Goal: Task Accomplishment & Management: Use online tool/utility

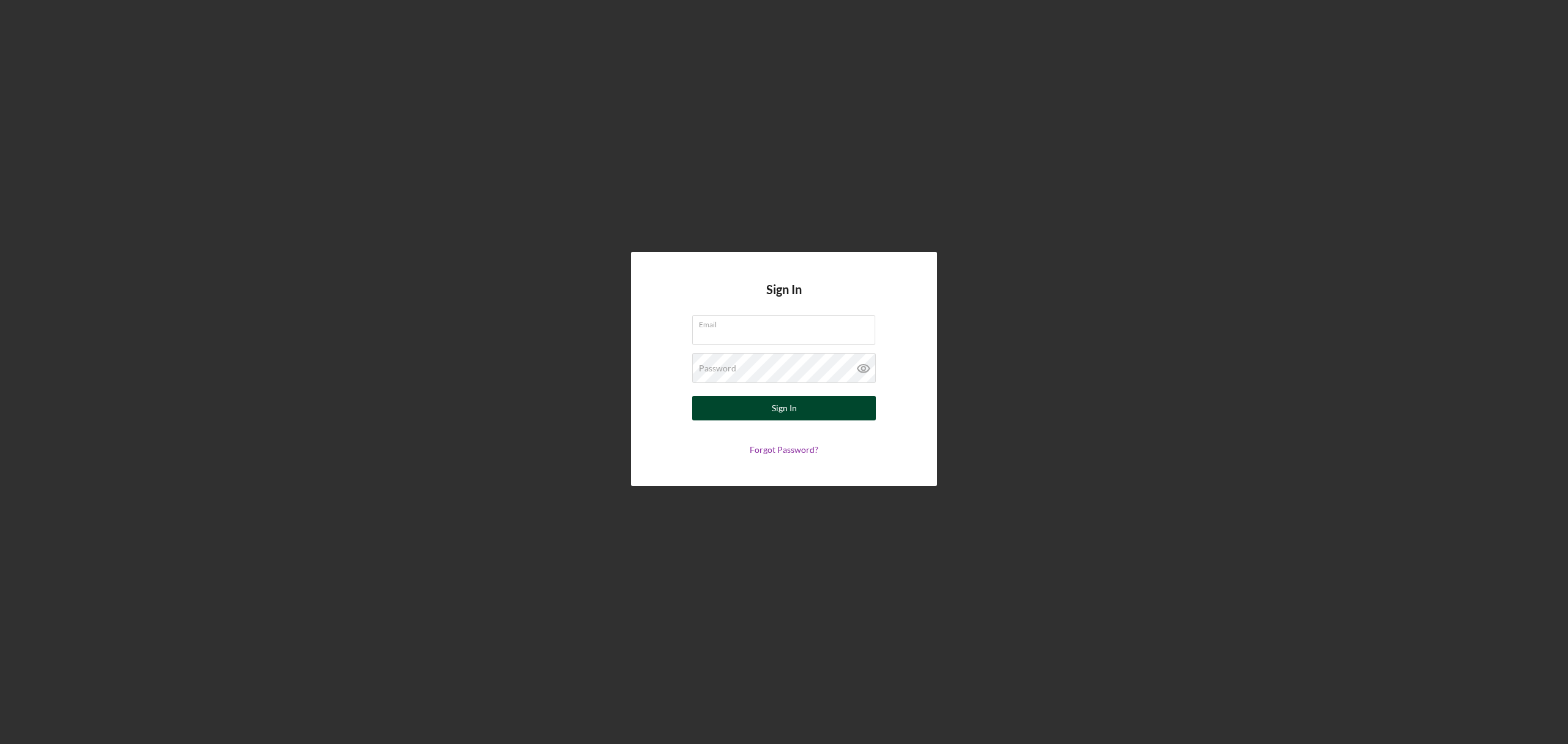
type input "[PERSON_NAME][EMAIL_ADDRESS][DOMAIN_NAME]"
drag, startPoint x: 751, startPoint y: 404, endPoint x: 806, endPoint y: 386, distance: 57.9
click at [794, 388] on form "Email [PERSON_NAME][EMAIL_ADDRESS][DOMAIN_NAME] Password Sign In Forgot Passwor…" at bounding box center [783, 385] width 245 height 140
click at [859, 370] on icon at bounding box center [863, 368] width 31 height 31
click at [818, 414] on button "Sign In" at bounding box center [783, 408] width 184 height 25
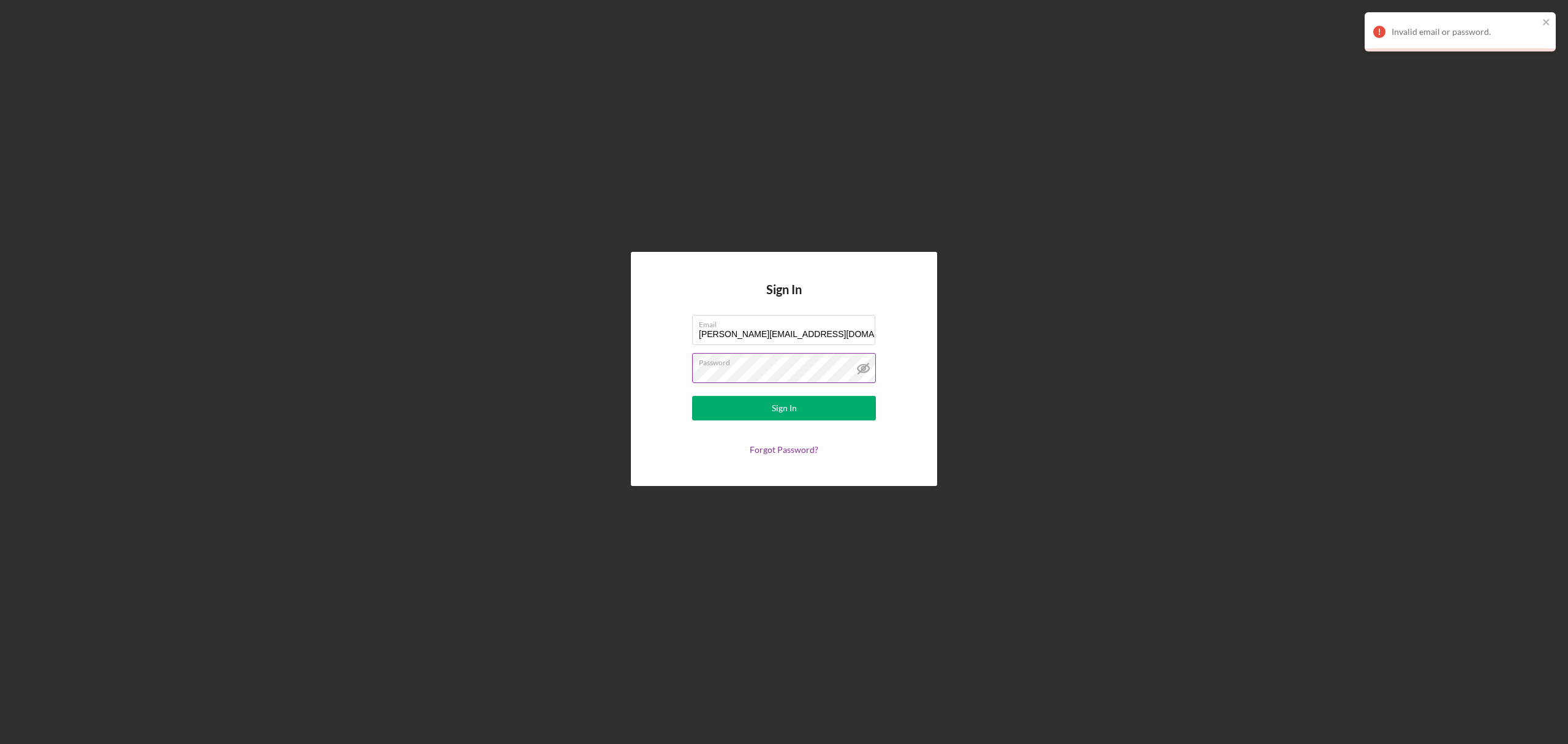
click at [692, 396] on button "Sign In" at bounding box center [783, 408] width 184 height 25
click at [861, 373] on icon at bounding box center [863, 368] width 12 height 8
click at [397, 391] on div "Sign In Email [PERSON_NAME][EMAIL_ADDRESS][DOMAIN_NAME] Password Sign In Forgot…" at bounding box center [783, 369] width 1555 height 738
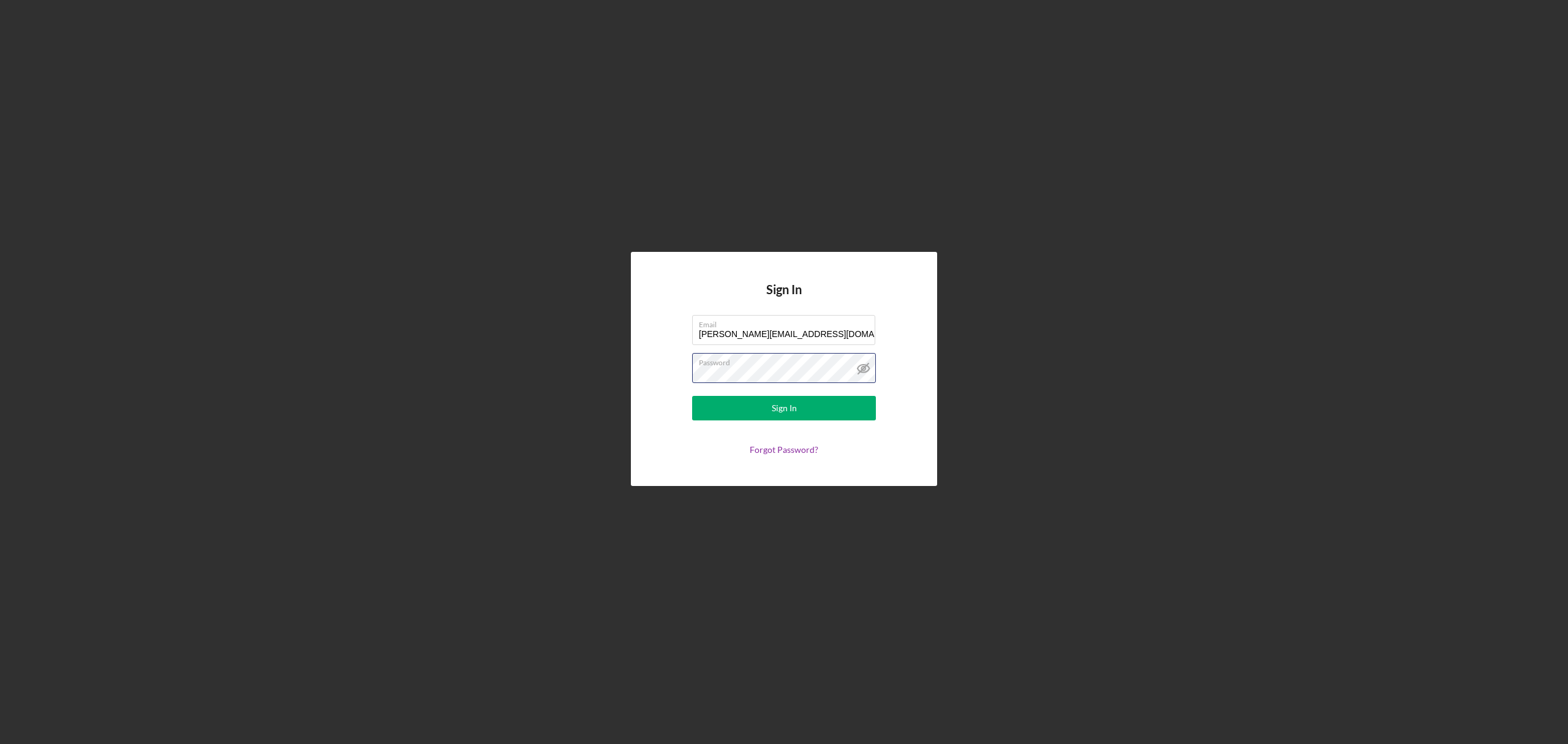
click at [692, 396] on button "Sign In" at bounding box center [783, 408] width 184 height 25
click at [805, 413] on button "Sign In" at bounding box center [783, 408] width 184 height 25
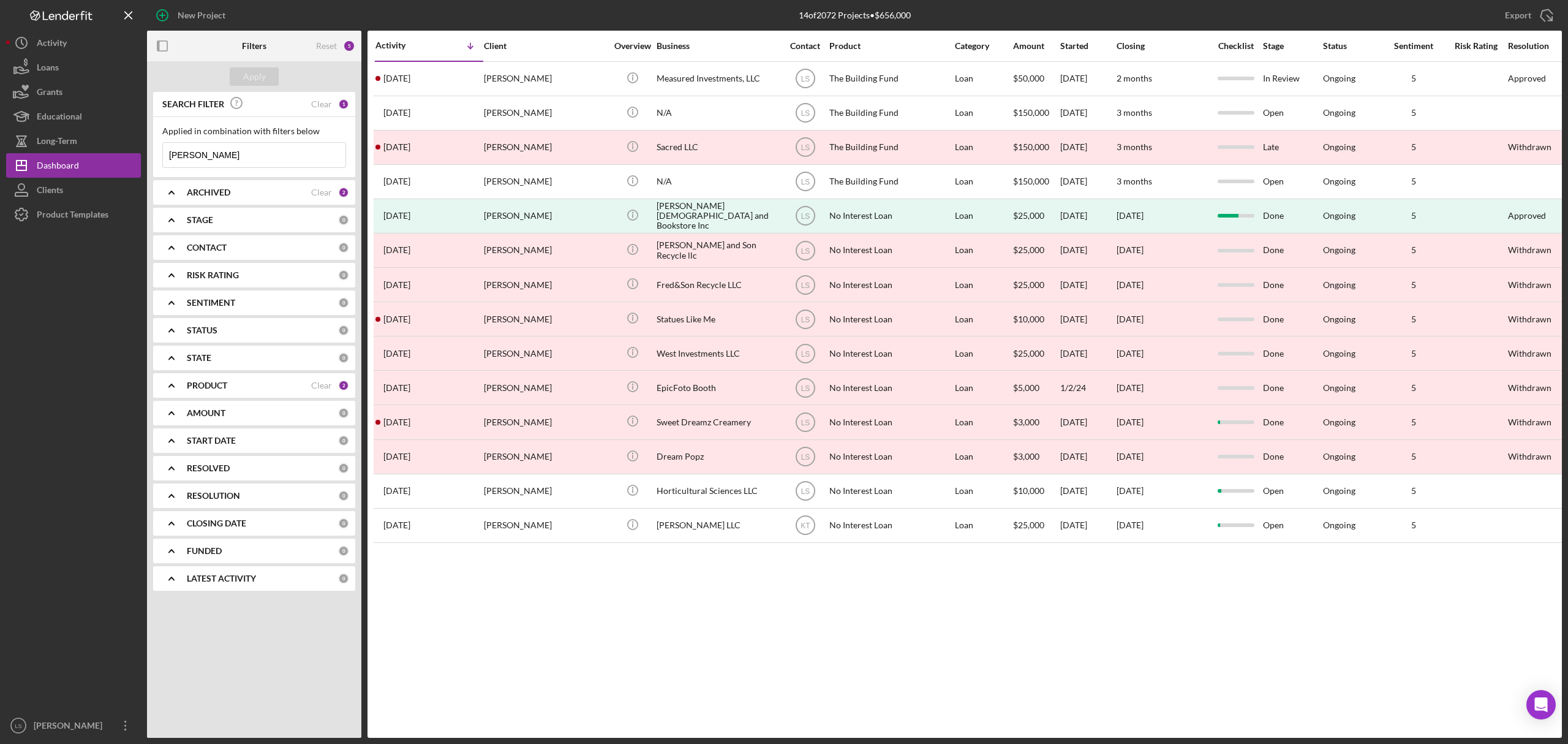
click at [277, 394] on div "PRODUCT Clear 2" at bounding box center [268, 386] width 163 height 25
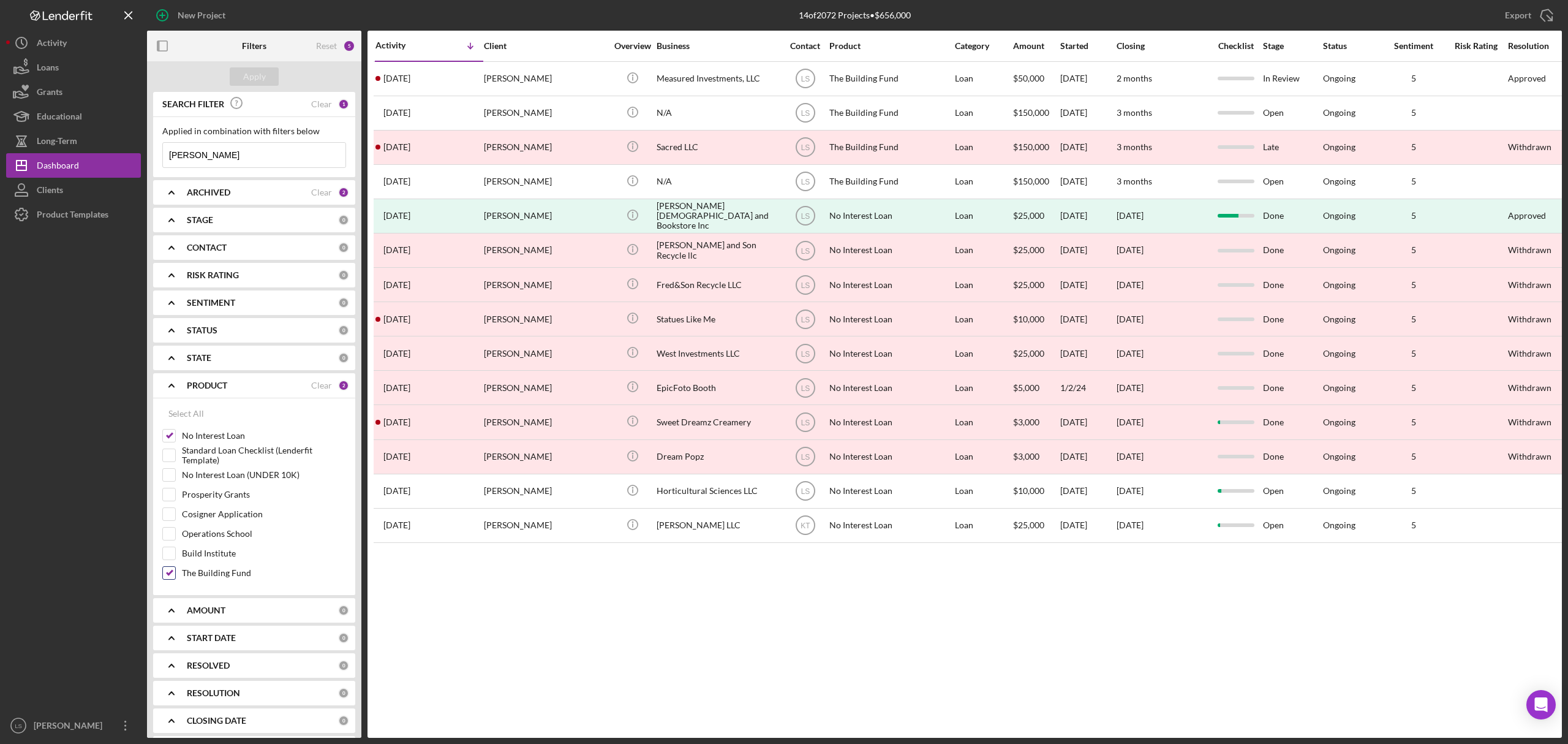
click at [172, 577] on input "The Building Fund" at bounding box center [169, 573] width 12 height 12
checkbox input "false"
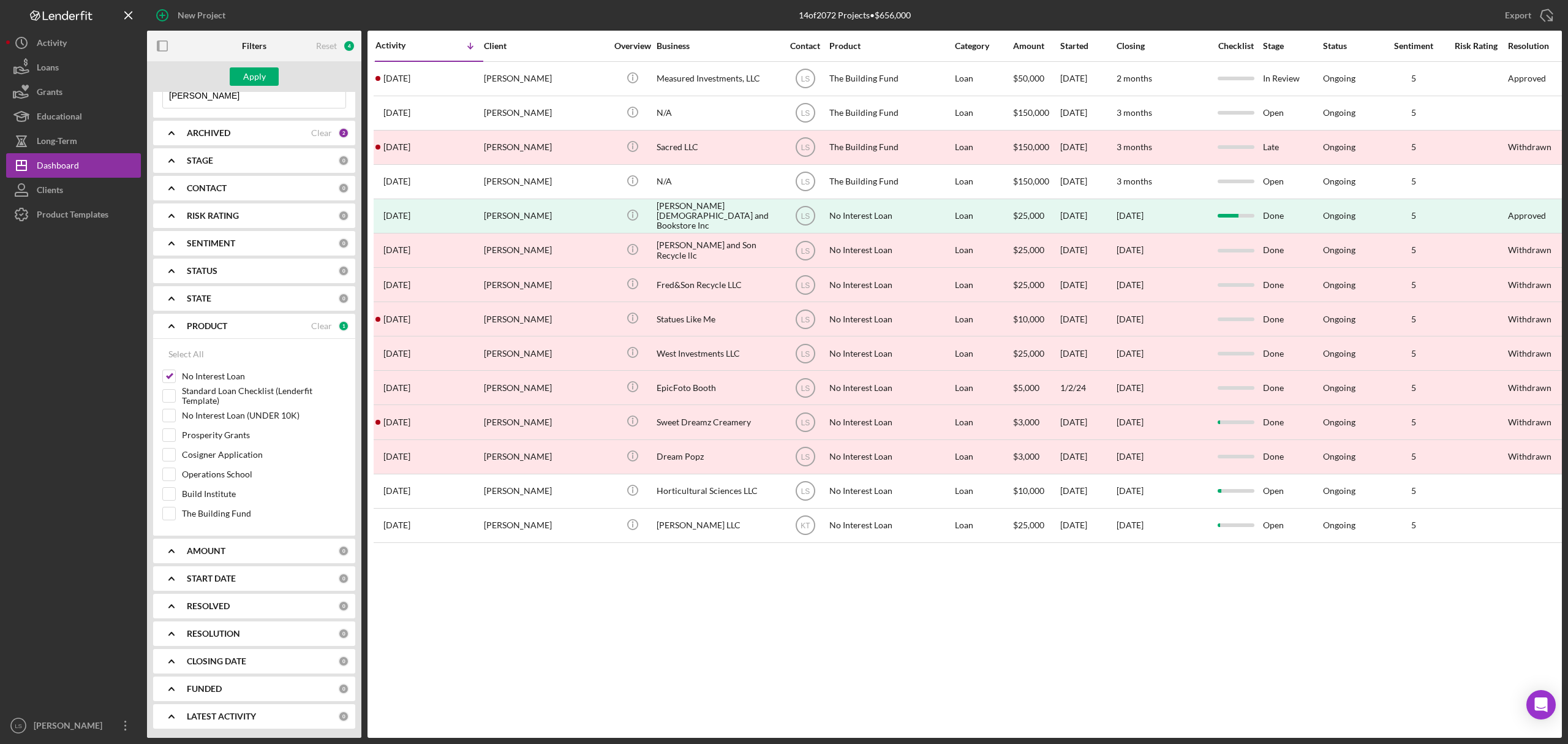
click at [256, 579] on div "START DATE" at bounding box center [262, 578] width 151 height 10
click at [214, 604] on div "From" at bounding box center [205, 613] width 86 height 31
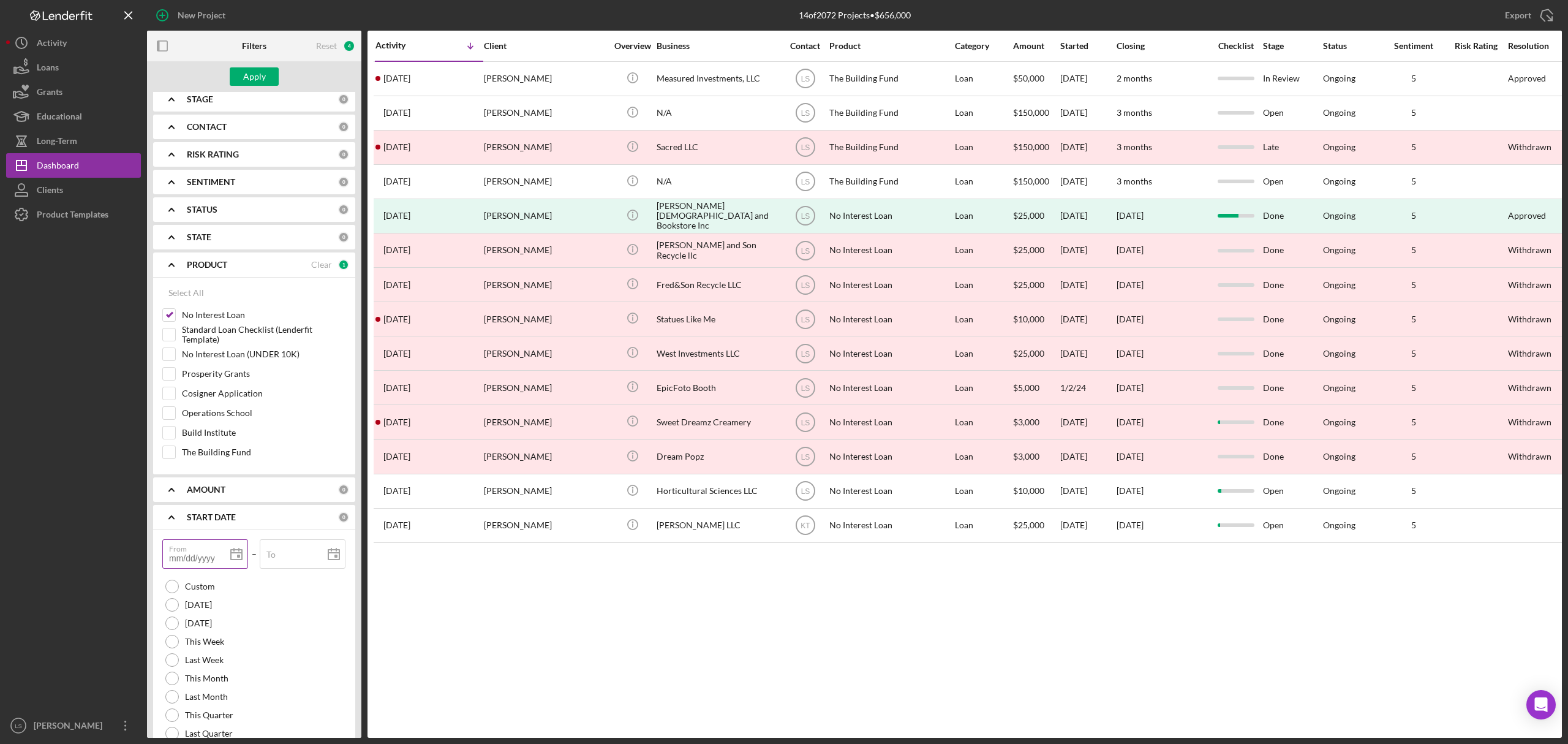
scroll to position [145, 0]
type input "1m/dd/yyyy"
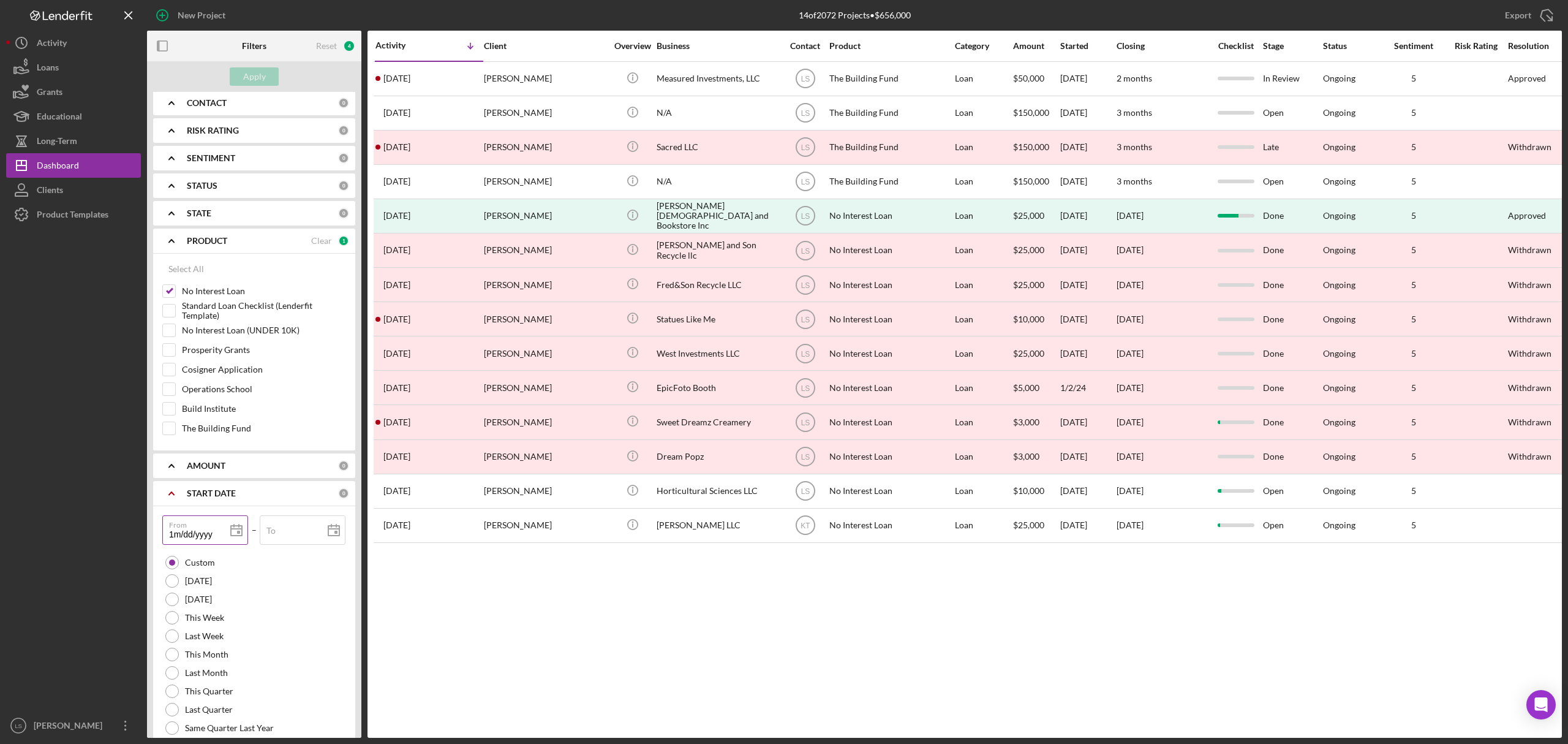
type input "12/dd/yyyy"
type input "12/0d/yyyy"
type input "12/01/yyyy"
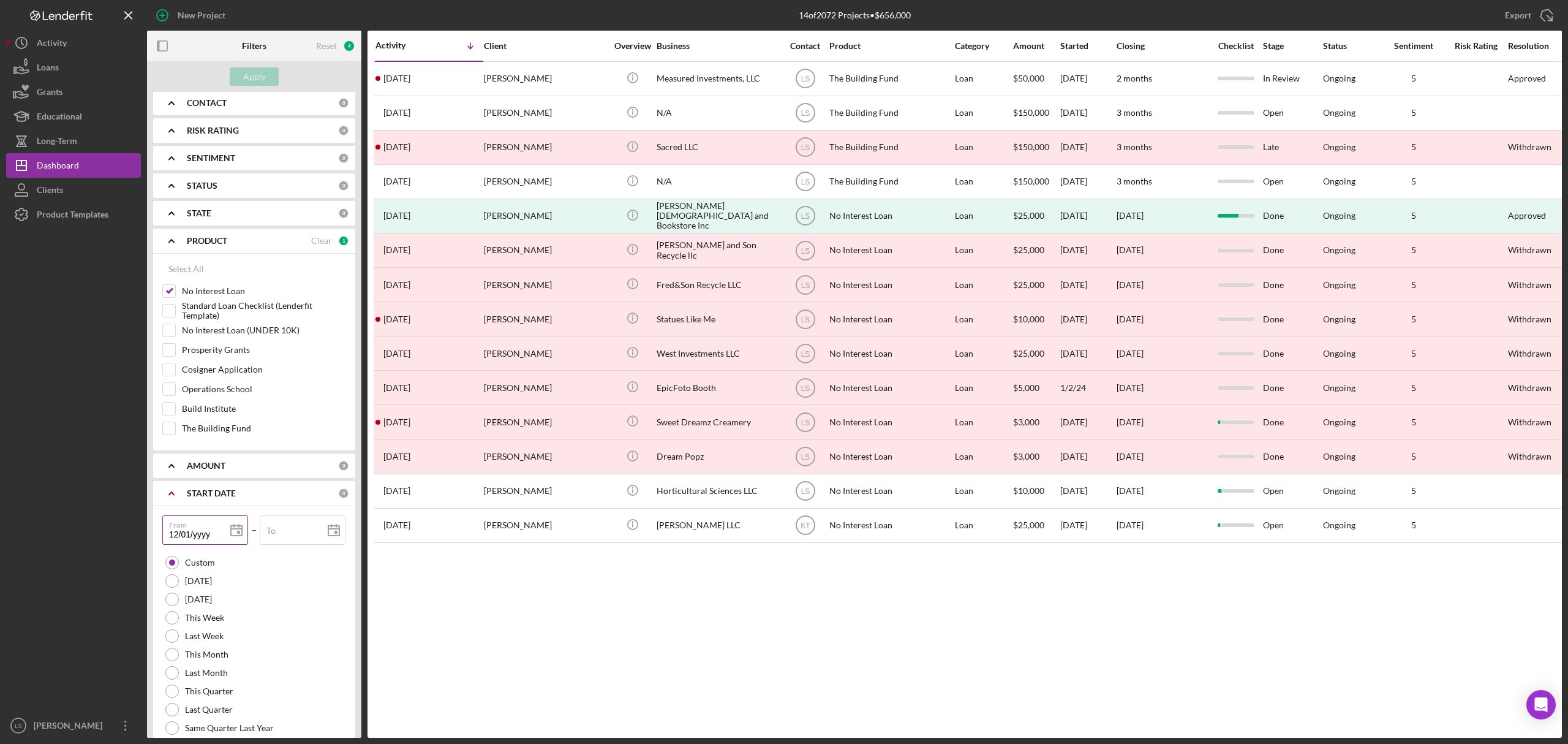
type input "12/01/2yyy"
type input "12/01/20yy"
type input "12/01/202y"
type input "[DATE]"
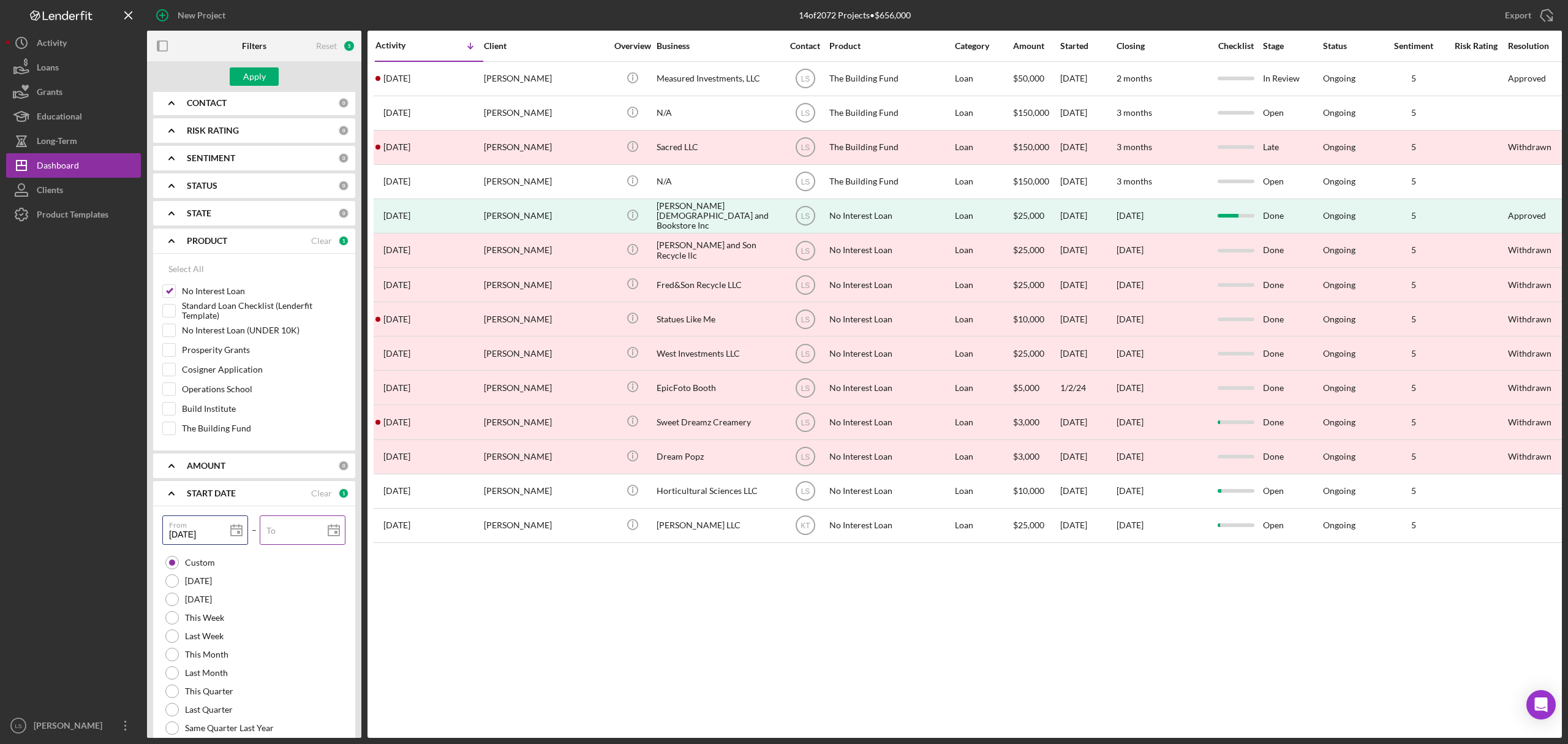
type input "[DATE]"
click at [280, 533] on div "To" at bounding box center [302, 530] width 86 height 31
type input "0m/dd/yyyy"
type input "06/dd/yyyy"
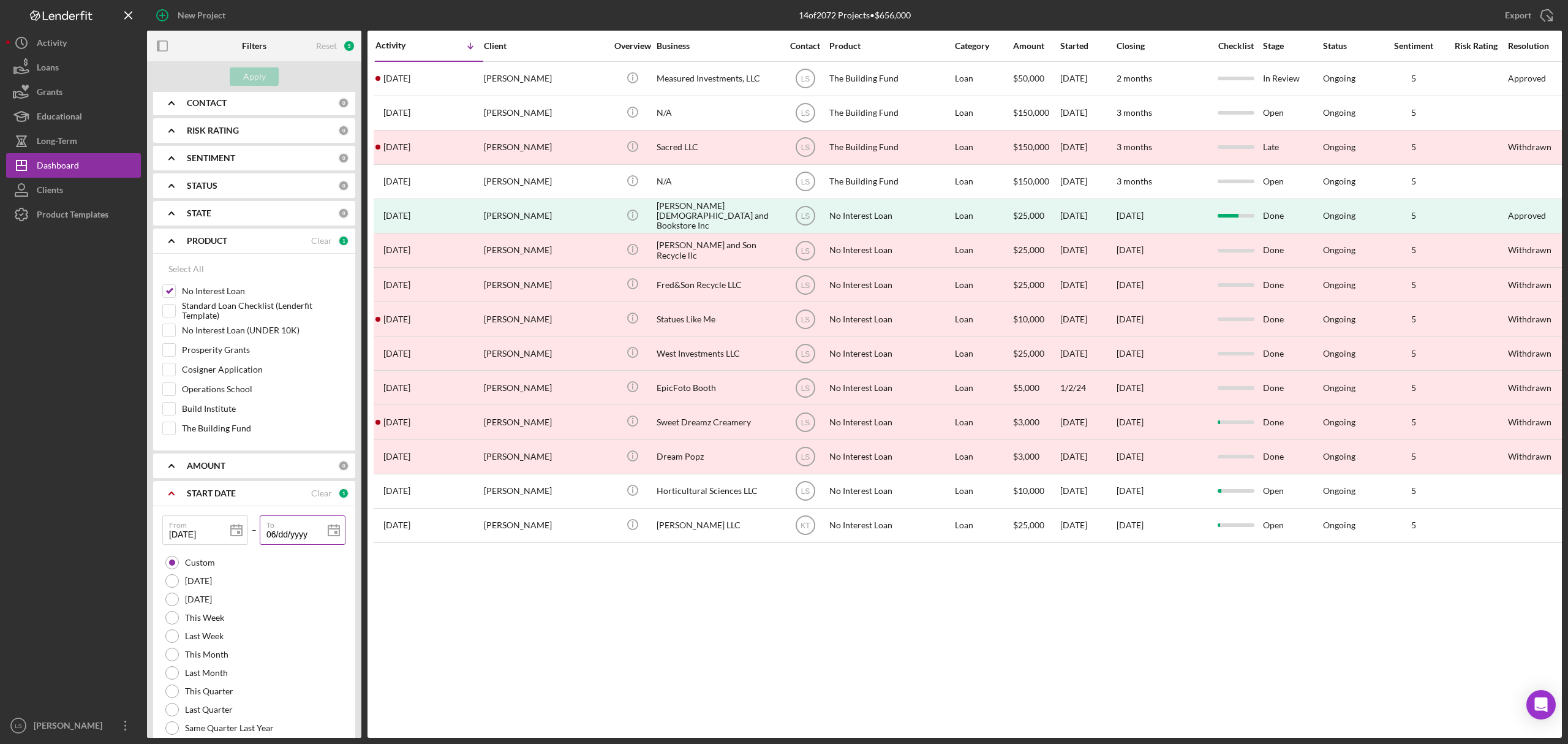
type input "06/3d/yyyy"
type input "06/30/yyyy"
type input "06/30/2yyy"
type input "06/30/20yy"
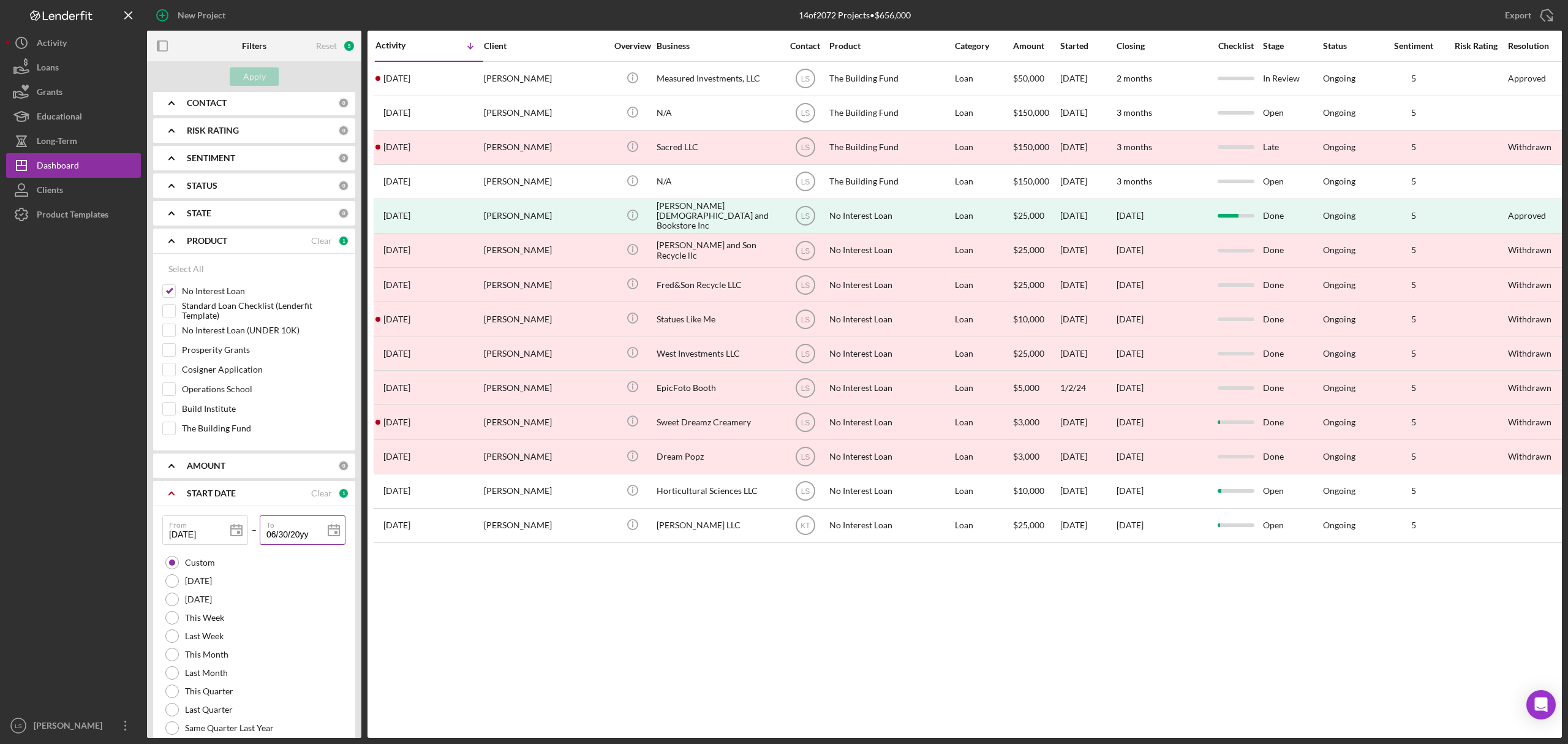
type input "06/30/202y"
type input "[DATE]"
click at [256, 81] on div "Apply" at bounding box center [254, 76] width 22 height 19
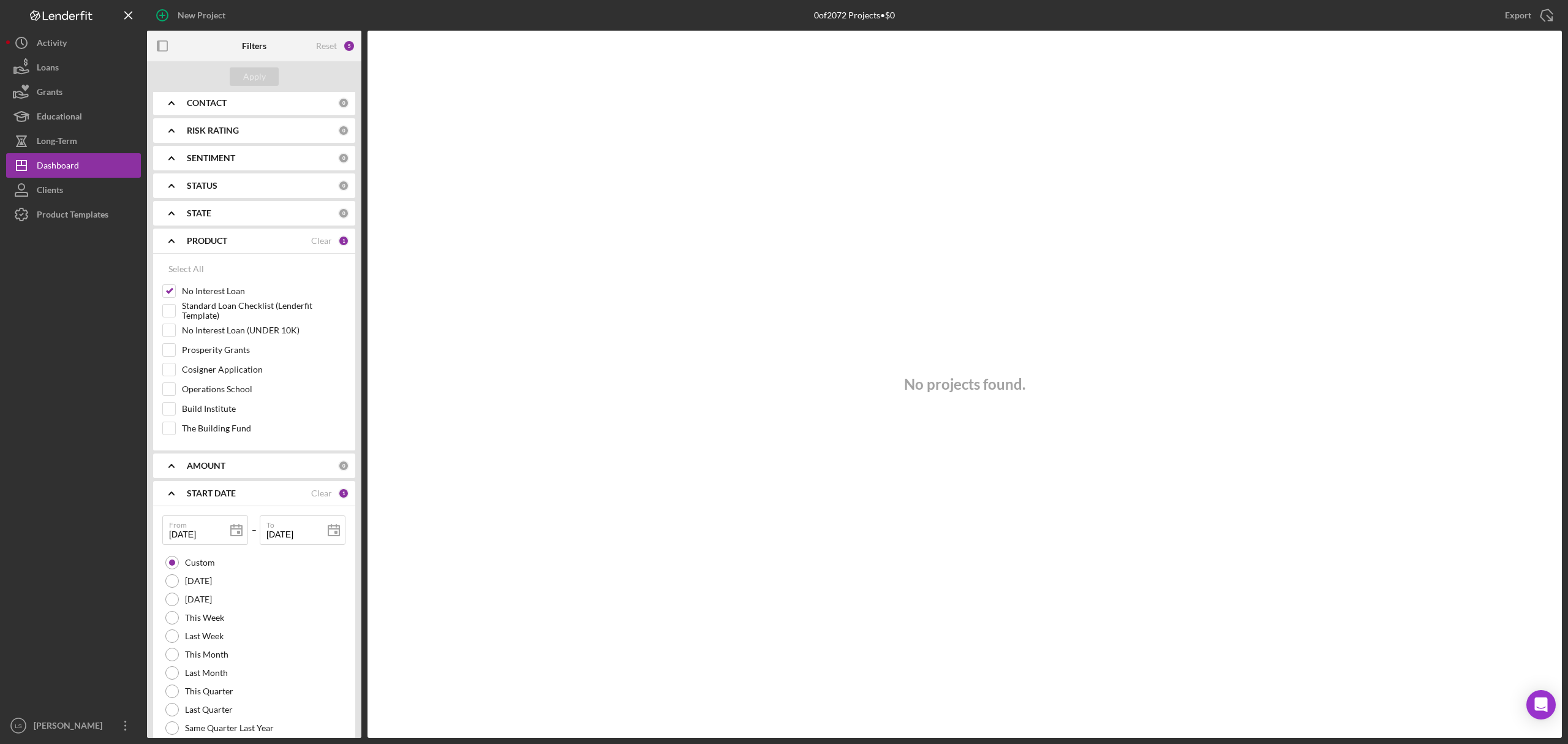
click at [266, 185] on div "STATUS" at bounding box center [262, 185] width 151 height 10
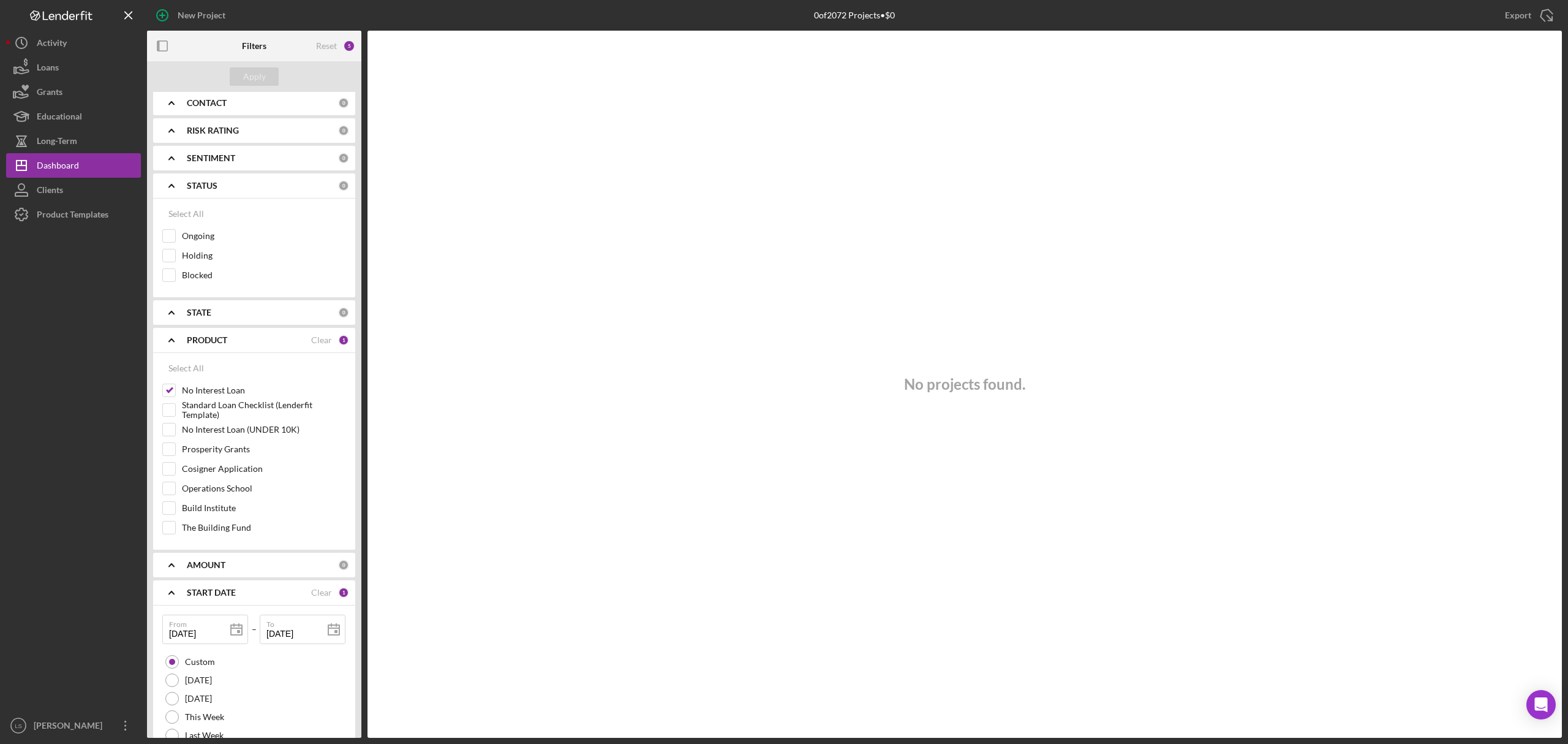
click at [266, 185] on div "STATUS" at bounding box center [262, 185] width 151 height 10
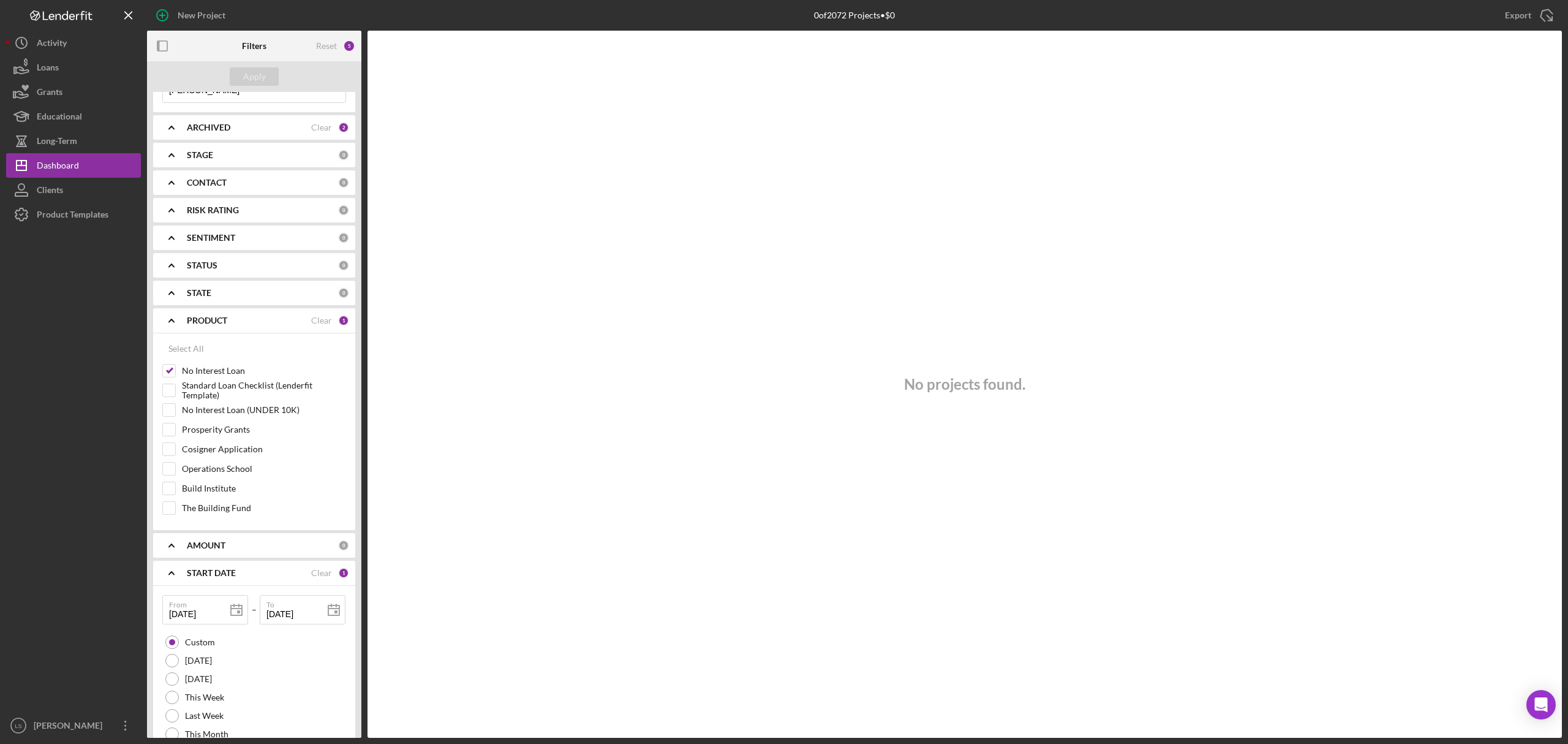
scroll to position [0, 0]
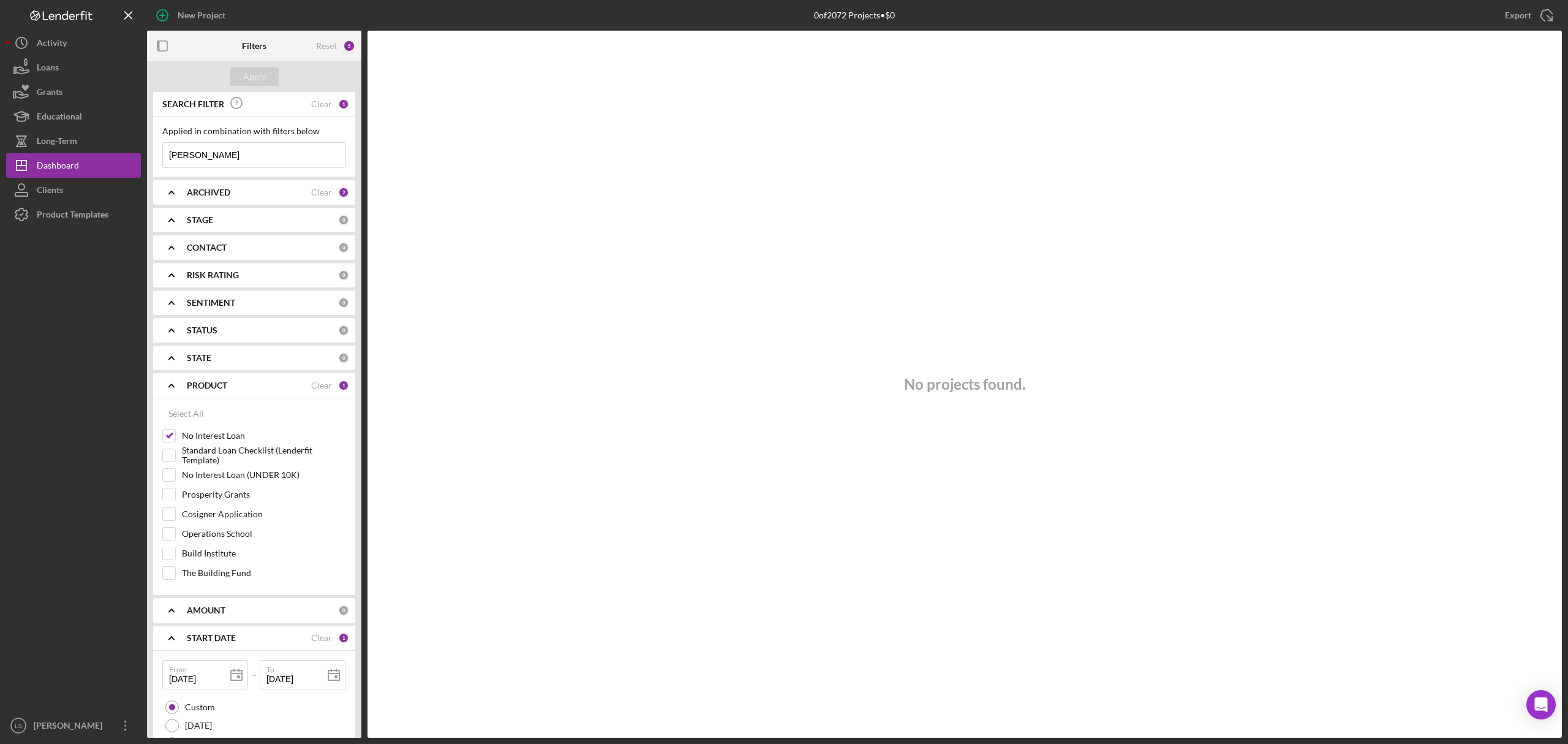
click at [241, 149] on input "[PERSON_NAME]" at bounding box center [254, 154] width 183 height 25
type input "c"
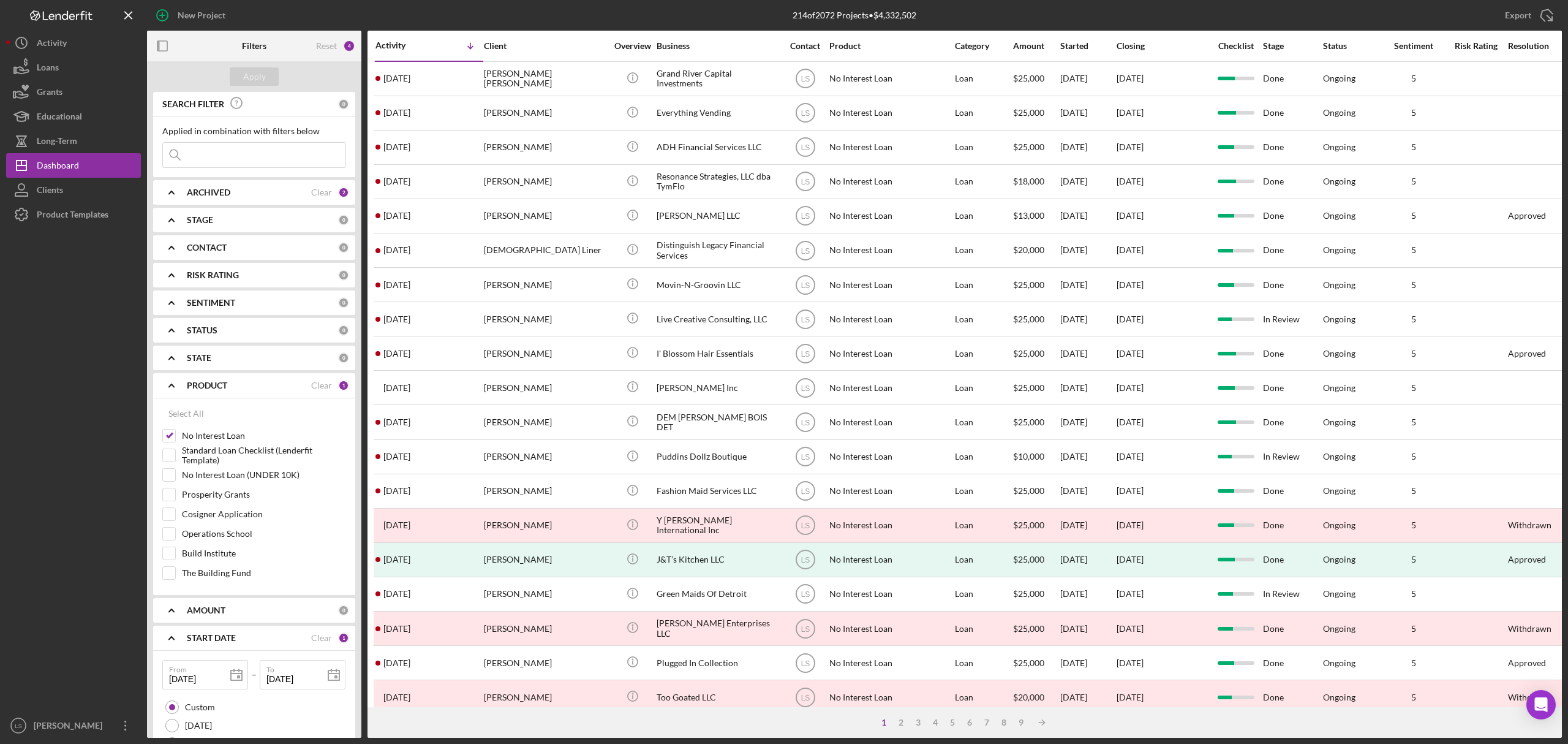
click at [286, 200] on div "ARCHIVED Clear 2" at bounding box center [268, 192] width 163 height 25
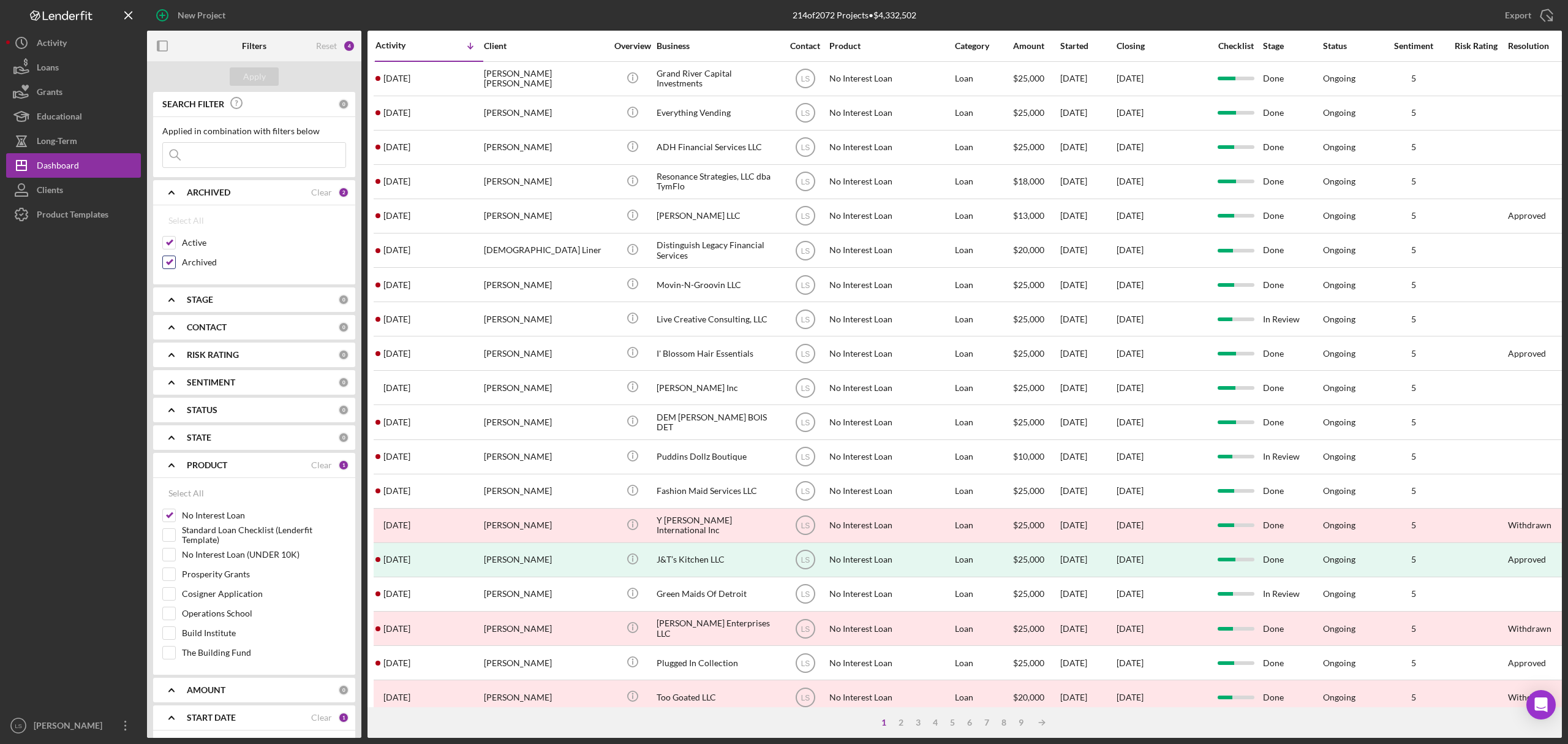
click at [169, 262] on input "Archived" at bounding box center [169, 262] width 12 height 12
checkbox input "false"
click at [258, 79] on div "Apply" at bounding box center [254, 76] width 22 height 19
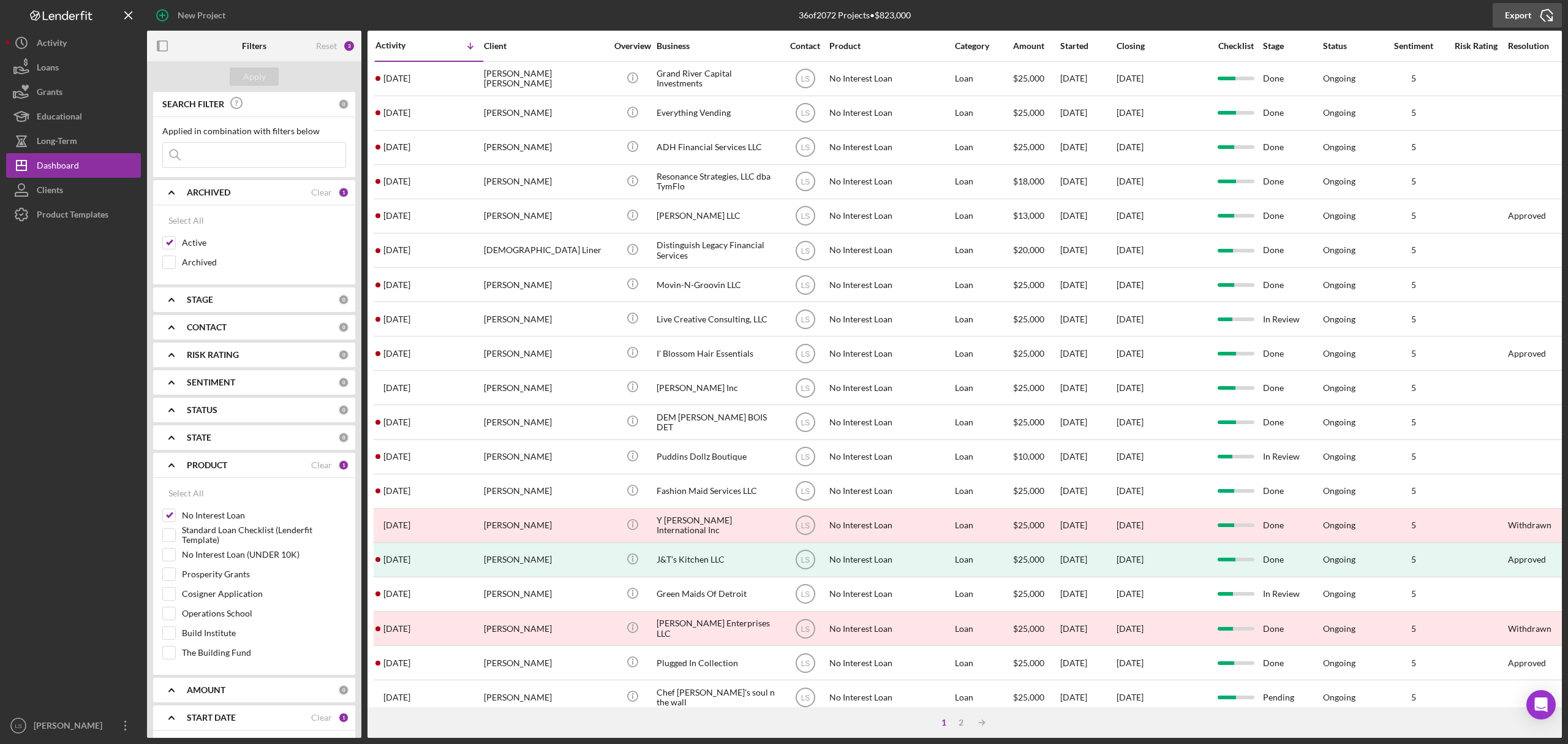
click at [1552, 12] on icon "Icon/Export" at bounding box center [1546, 15] width 31 height 31
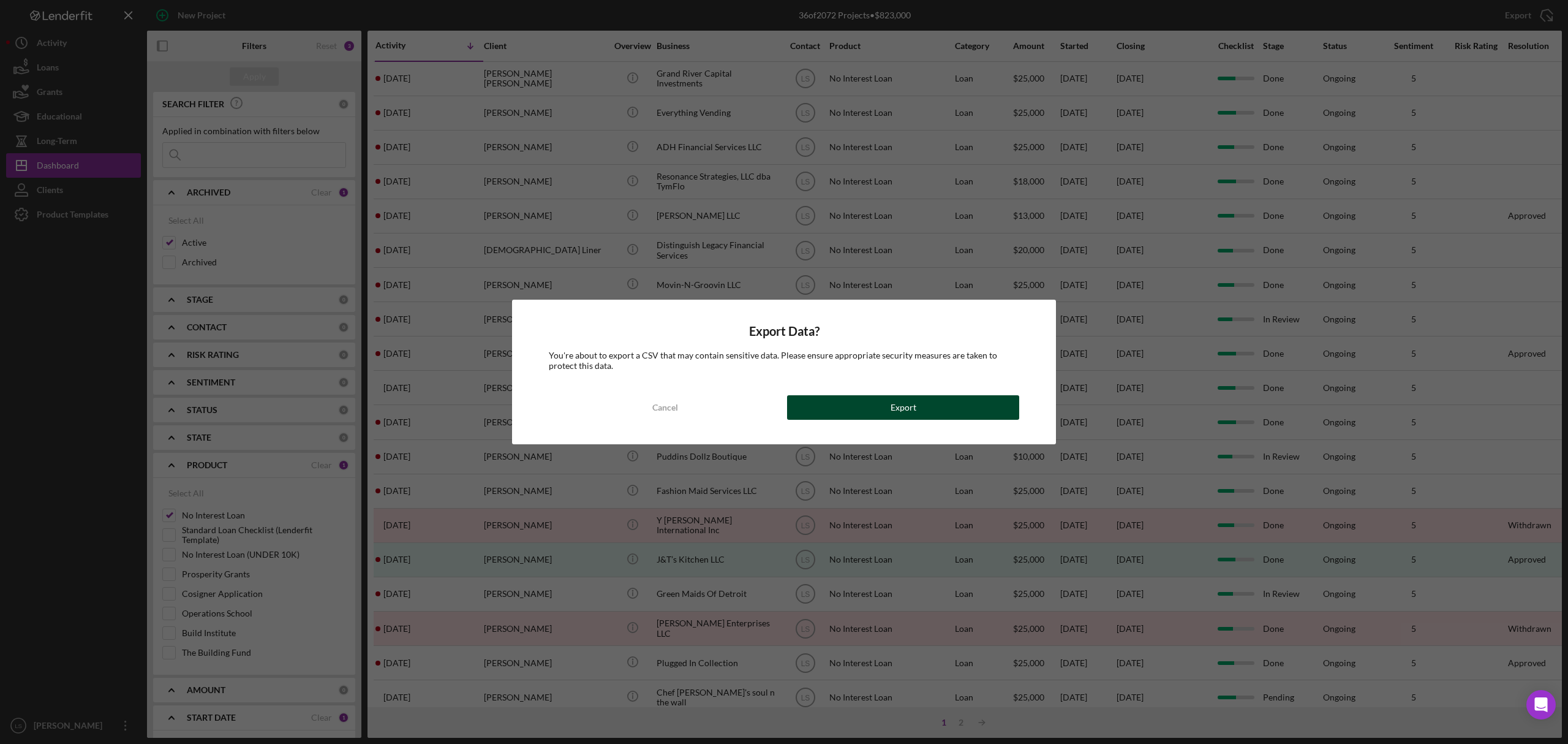
click at [924, 417] on button "Export" at bounding box center [903, 407] width 232 height 25
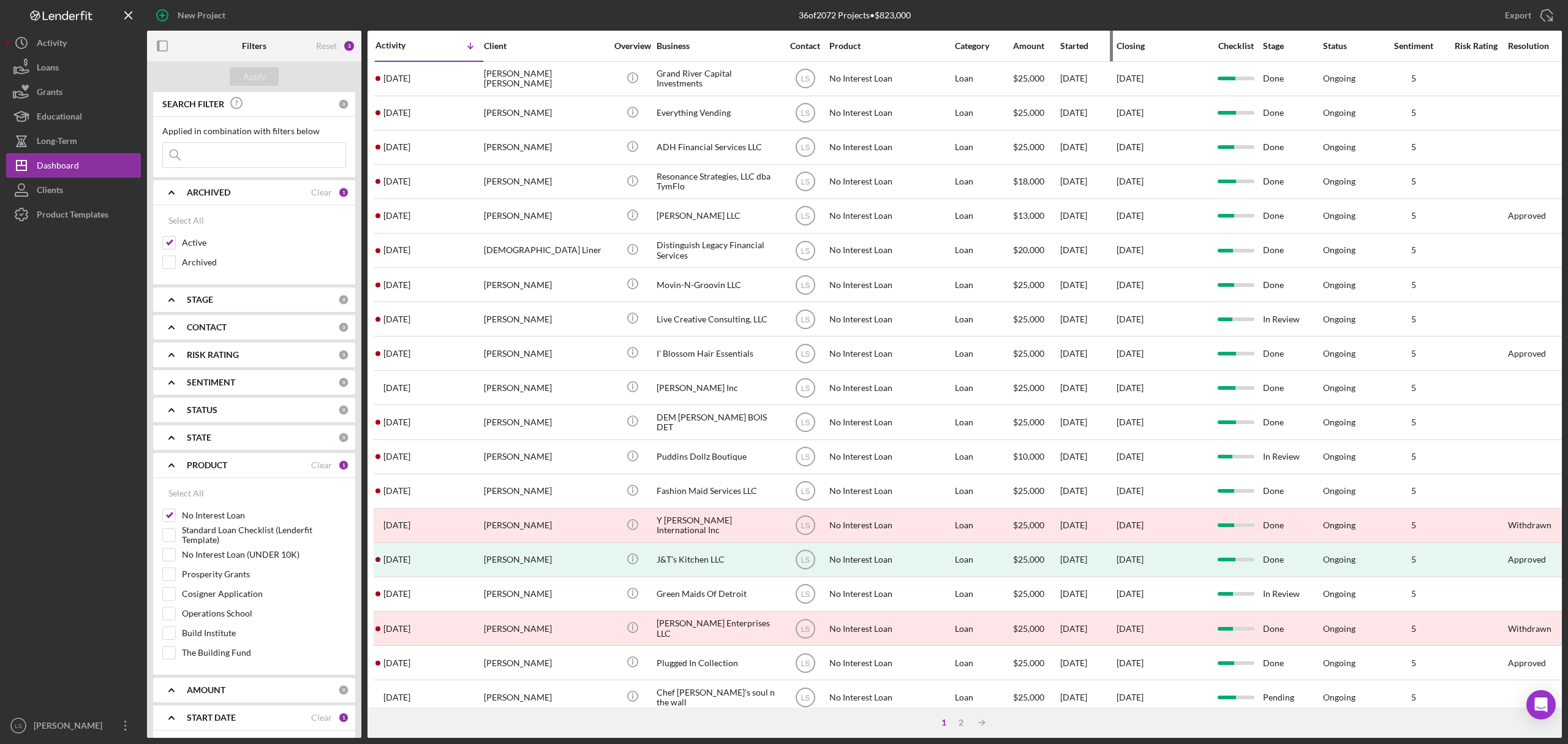
click at [1068, 48] on div "Started" at bounding box center [1088, 46] width 55 height 10
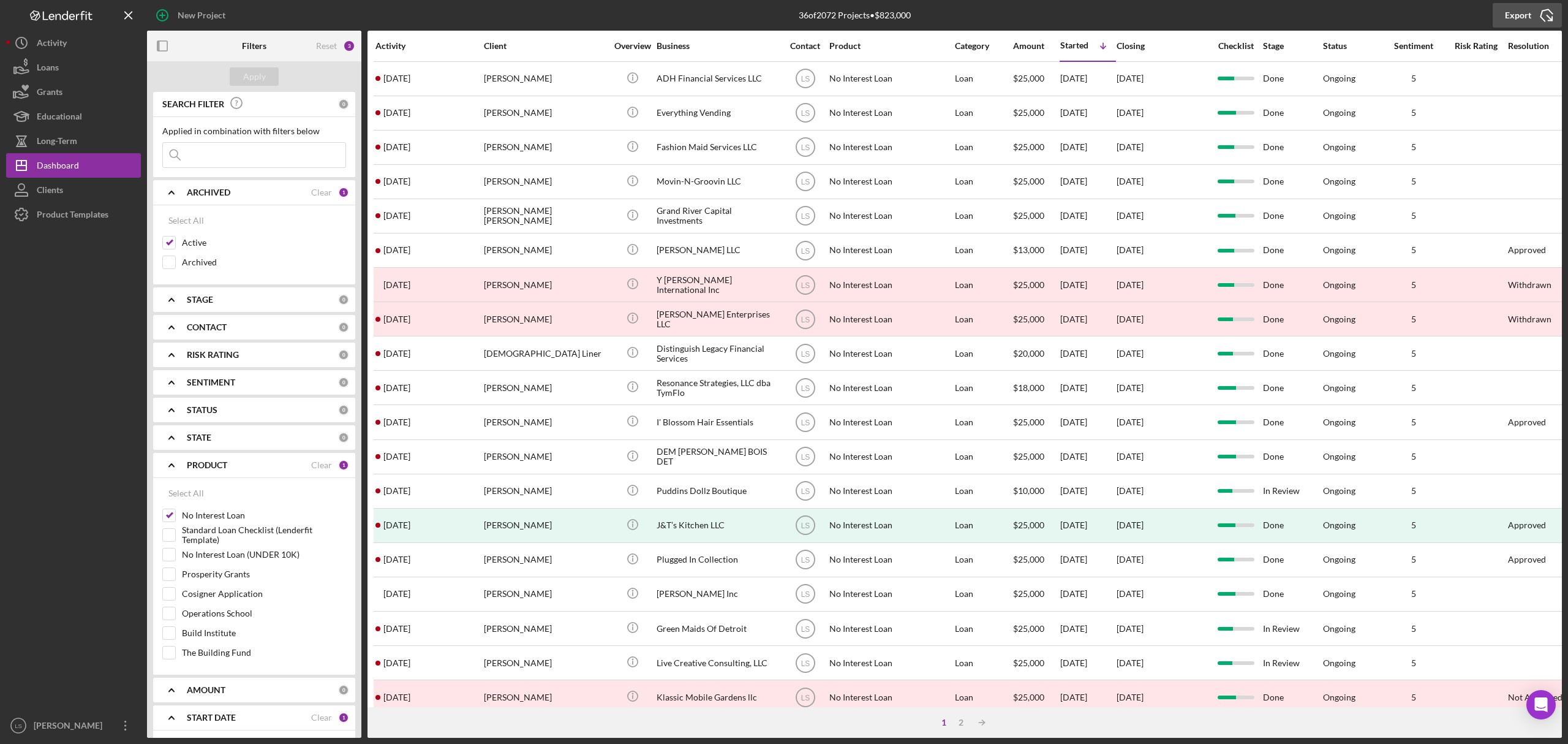
click at [1542, 16] on icon "Icon/Export" at bounding box center [1546, 15] width 31 height 31
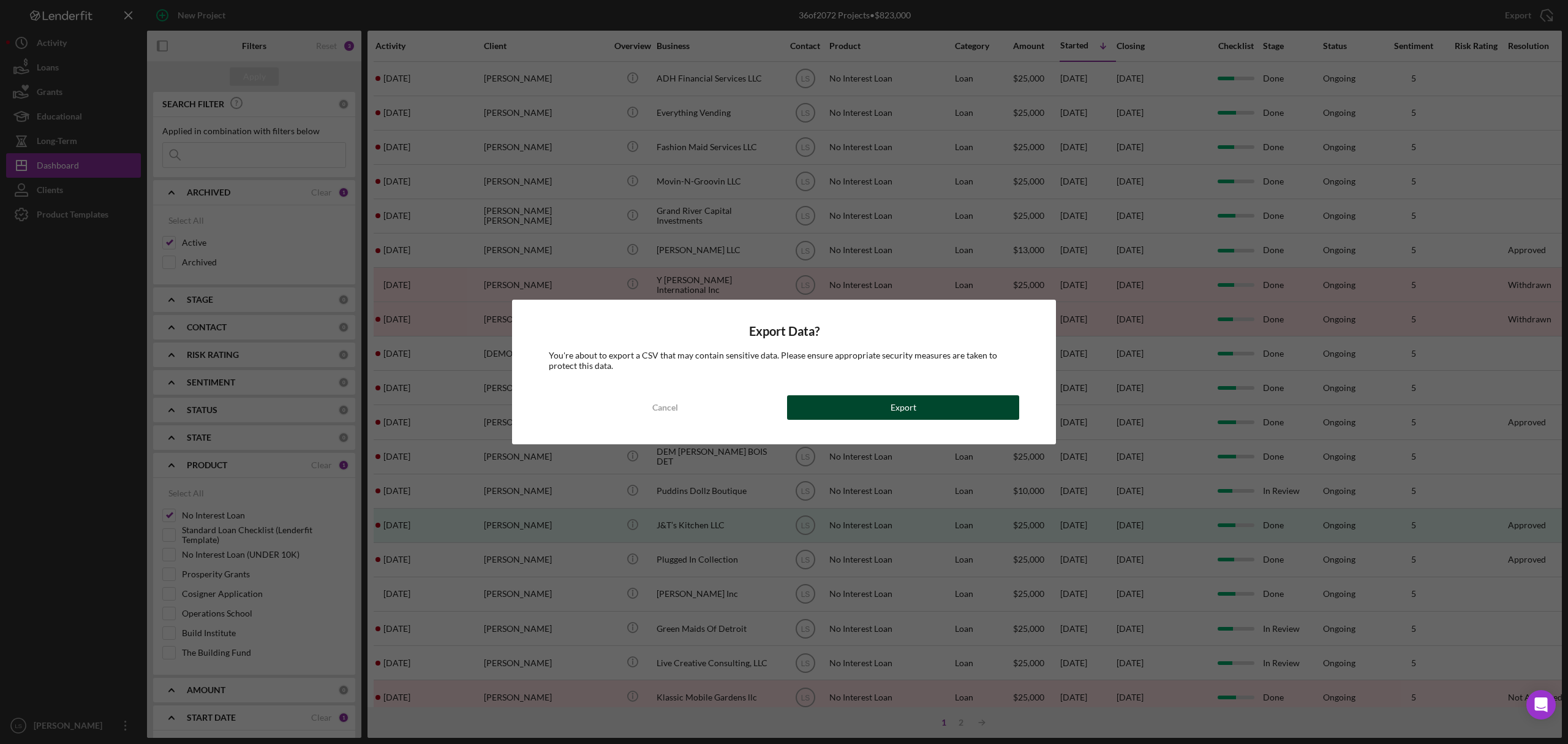
click at [884, 394] on div "Export Data? You're about to export a CSV that may contain sensitive data. Plea…" at bounding box center [784, 372] width 544 height 144
click at [879, 404] on button "Export" at bounding box center [903, 407] width 232 height 25
